Goal: Check status: Check status

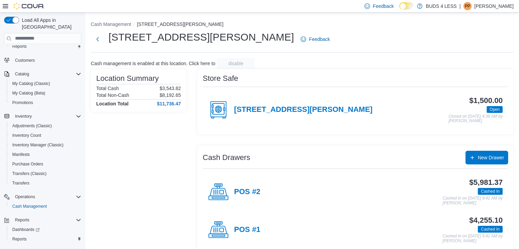
scroll to position [25, 0]
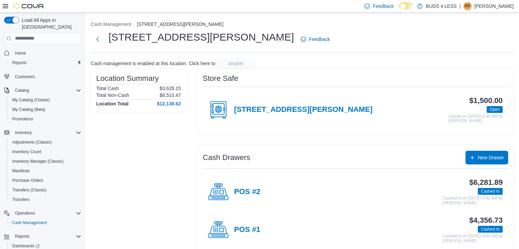
click at [502, 3] on p "[PERSON_NAME]" at bounding box center [494, 6] width 39 height 8
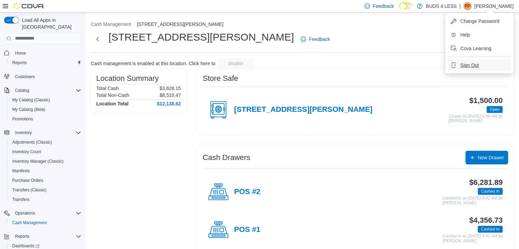
click at [476, 65] on span "Sign Out" at bounding box center [470, 65] width 18 height 7
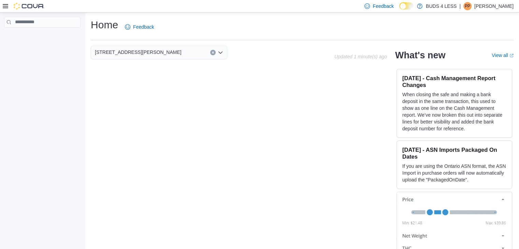
click at [492, 8] on p "[PERSON_NAME]" at bounding box center [494, 6] width 39 height 8
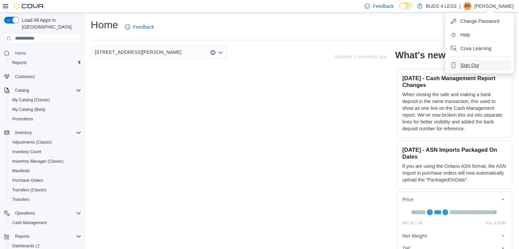
click at [475, 63] on span "Sign Out" at bounding box center [470, 65] width 18 height 7
